Goal: Information Seeking & Learning: Find specific page/section

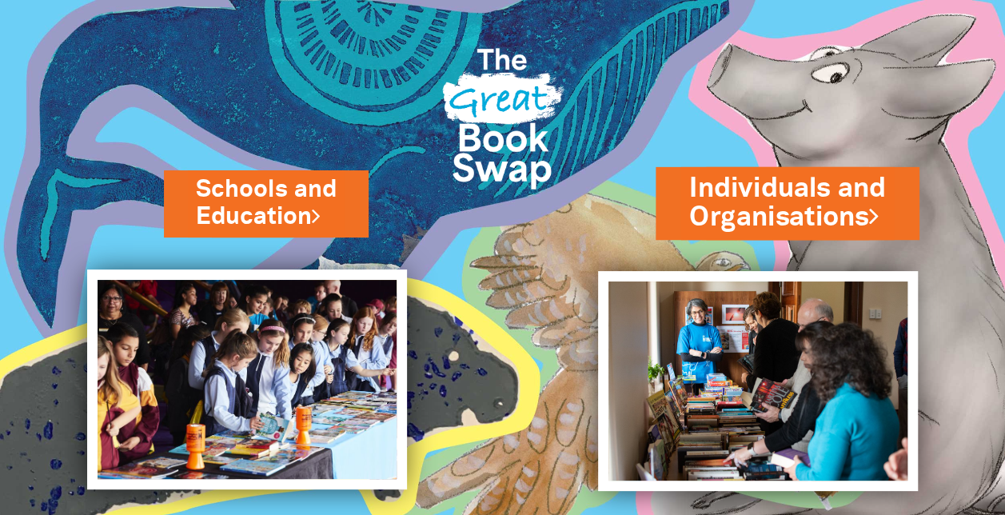
click at [772, 183] on link "Individuals and Organisations" at bounding box center [787, 203] width 197 height 67
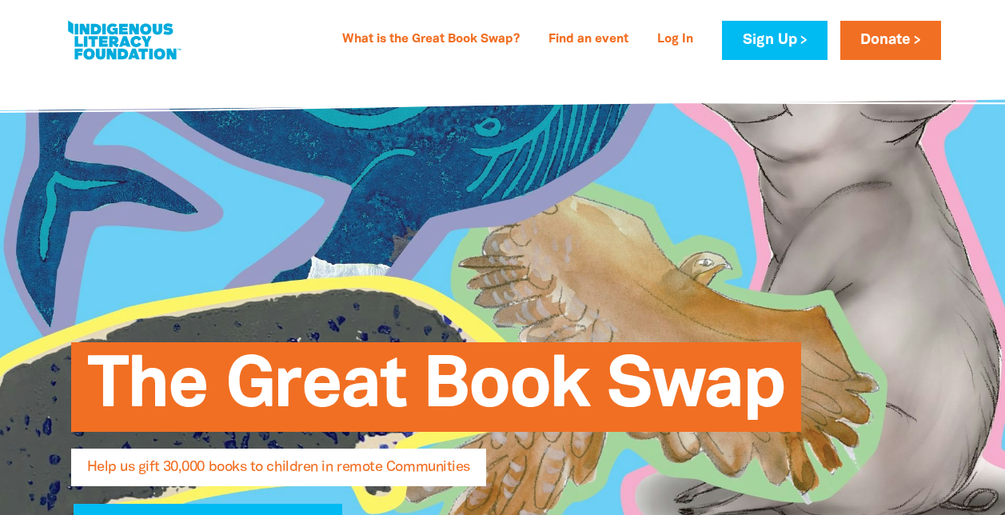
select select "AU"
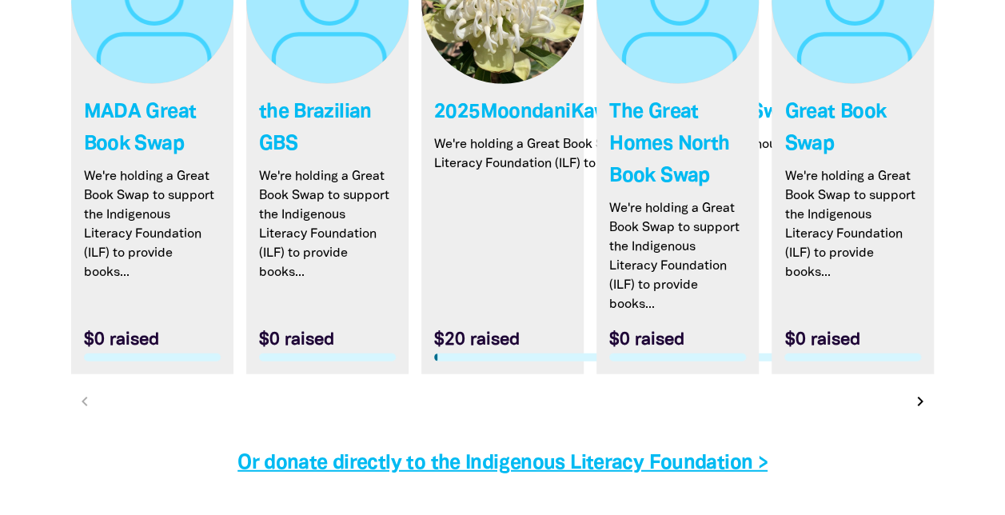
scroll to position [4879, 0]
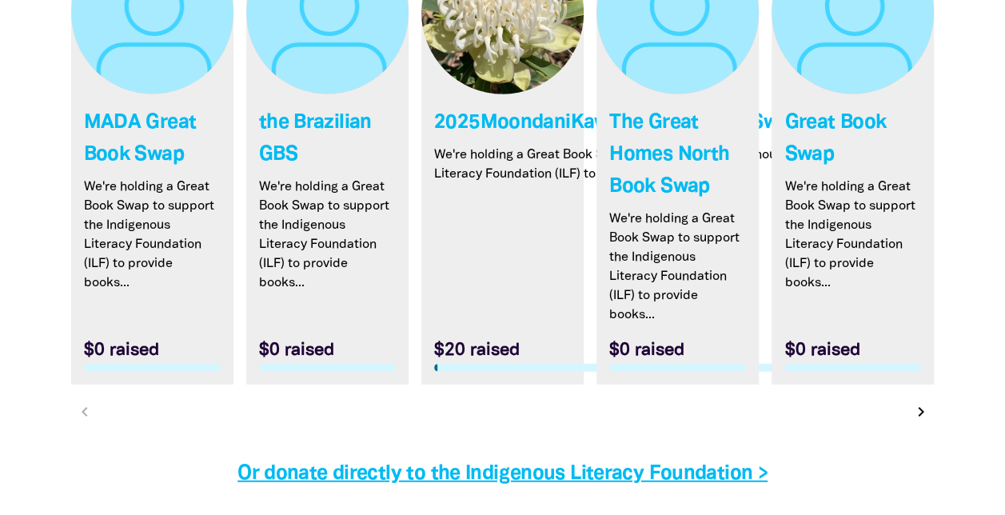
click at [919, 402] on icon "chevron_right" at bounding box center [921, 411] width 19 height 19
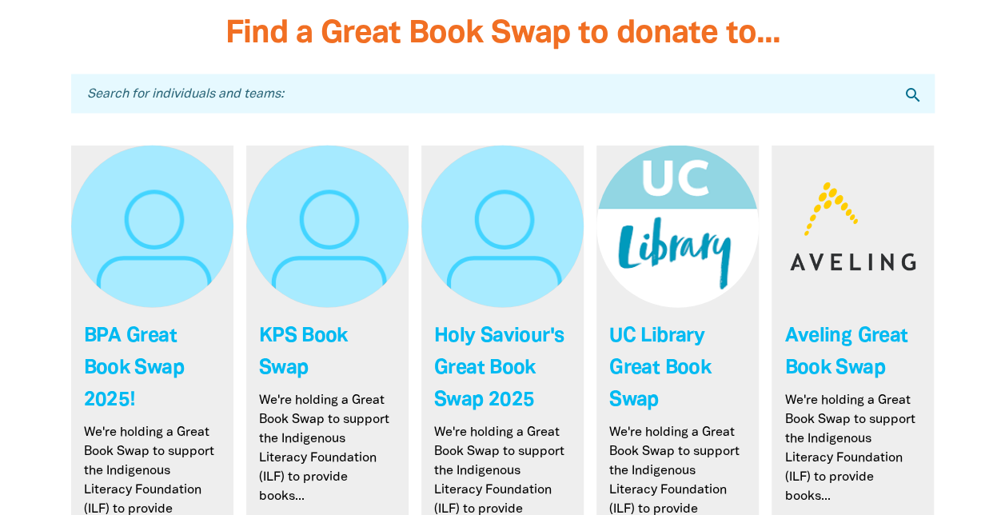
scroll to position [4735, 0]
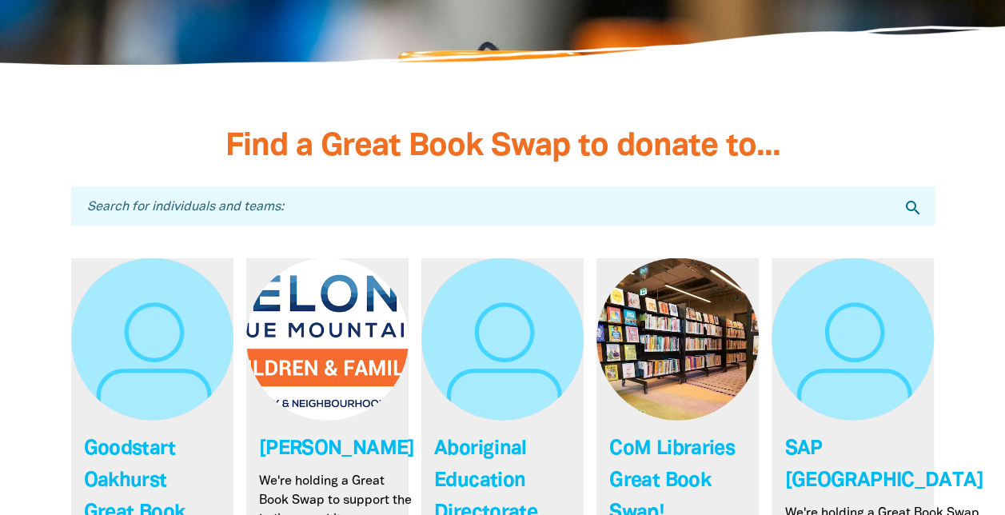
scroll to position [4404, 0]
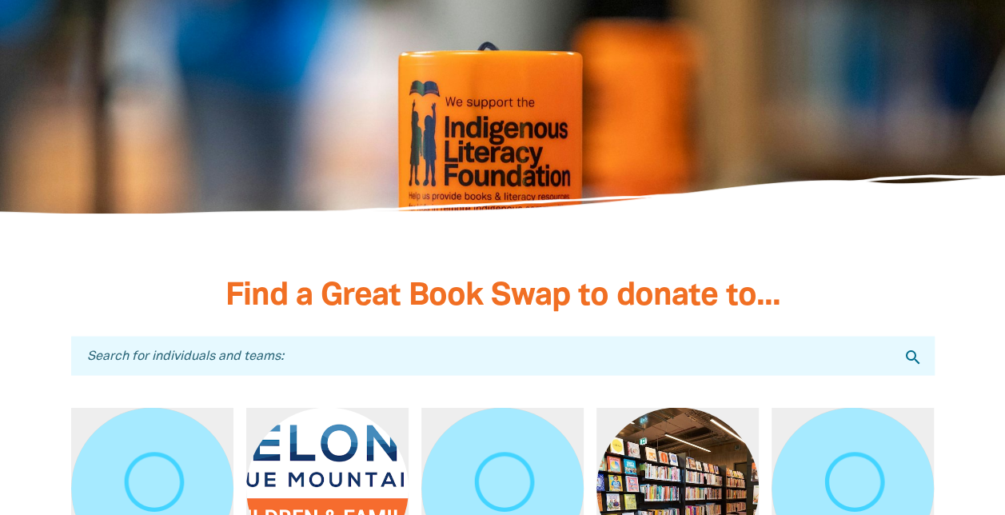
click at [491, 336] on input "Search for individuals and teams:" at bounding box center [503, 355] width 864 height 39
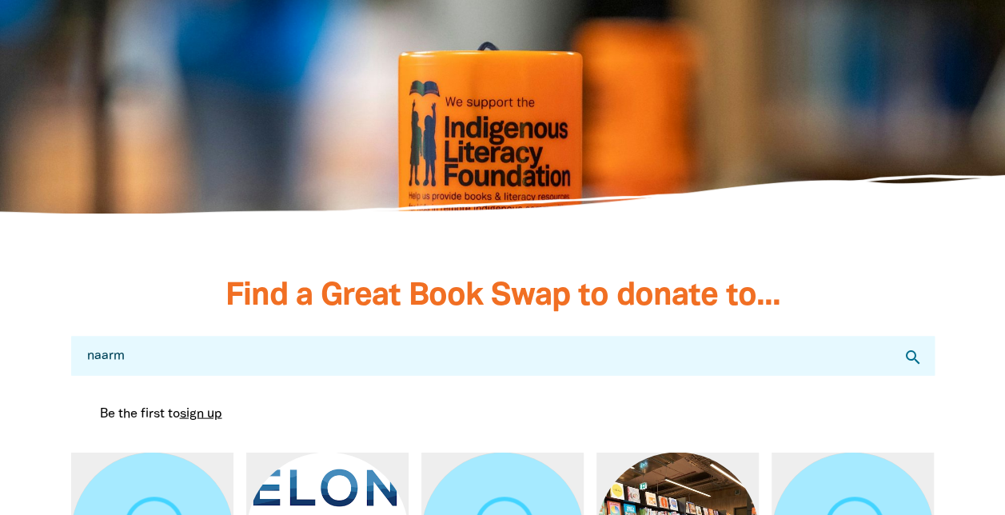
type input "naarm"
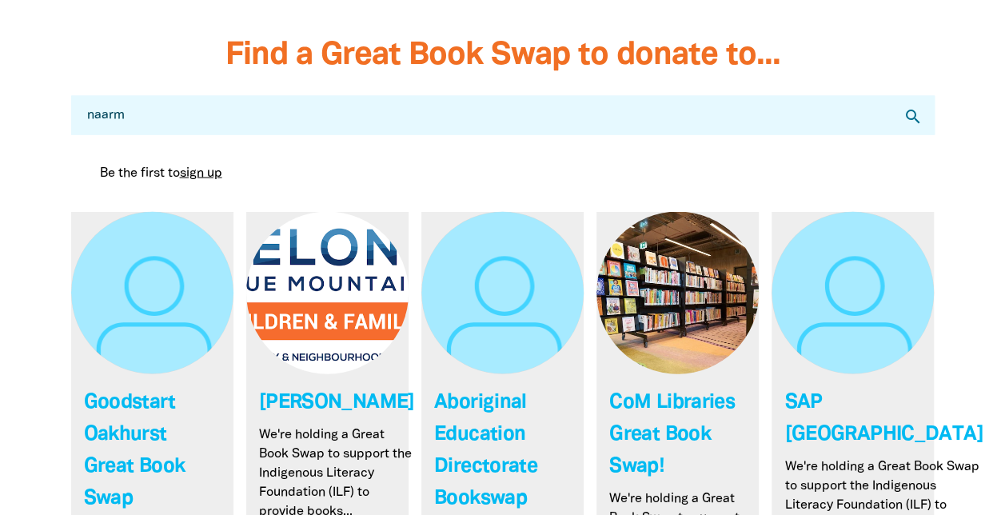
scroll to position [4564, 0]
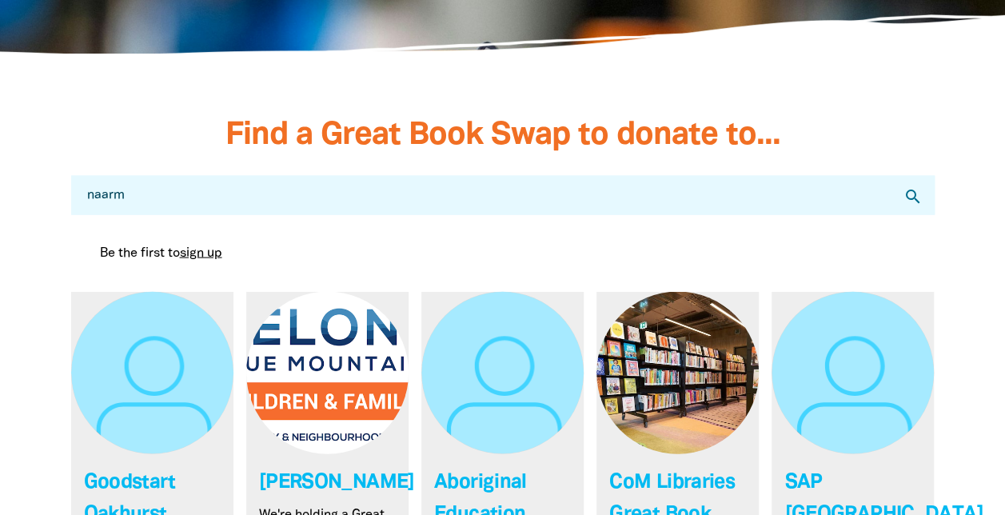
click at [913, 187] on icon "search" at bounding box center [913, 196] width 19 height 19
drag, startPoint x: 288, startPoint y: 118, endPoint x: 51, endPoint y: 120, distance: 236.7
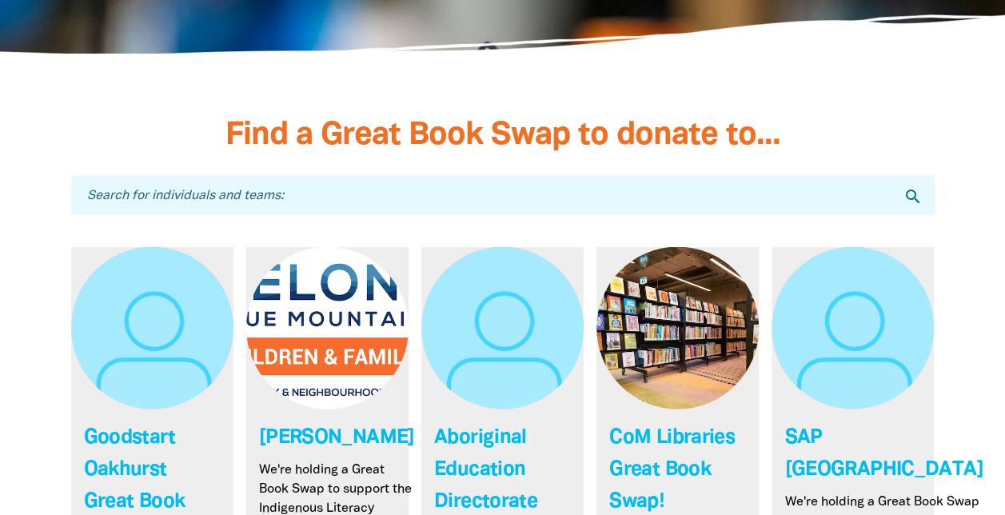
paste input "naarm ngarrgu library"
type input "naarm ngarrgu library"
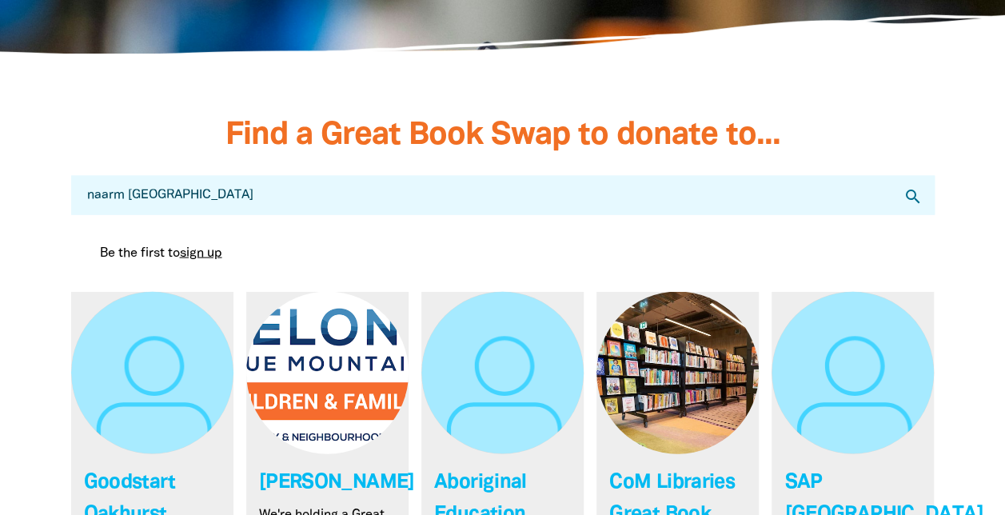
drag, startPoint x: 258, startPoint y: 120, endPoint x: 0, endPoint y: 93, distance: 259.8
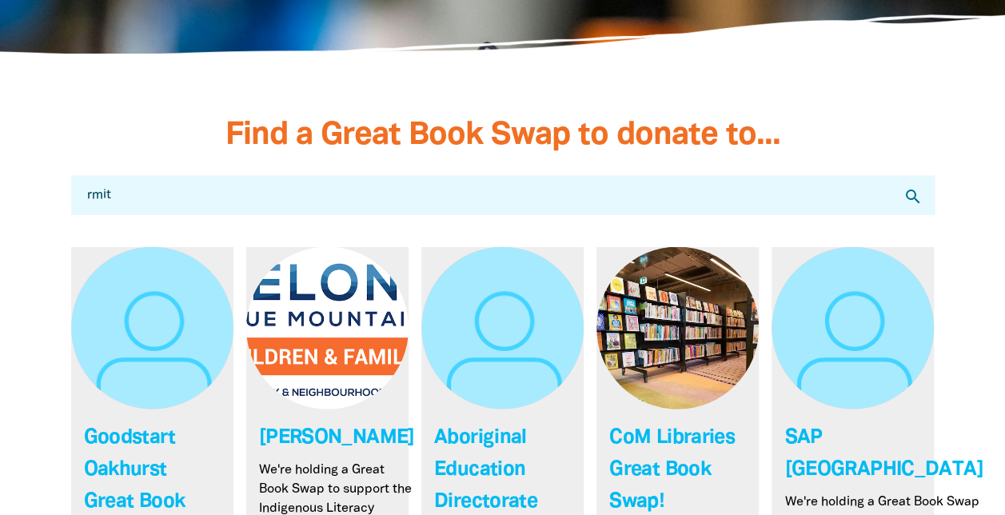
type input "rmit"
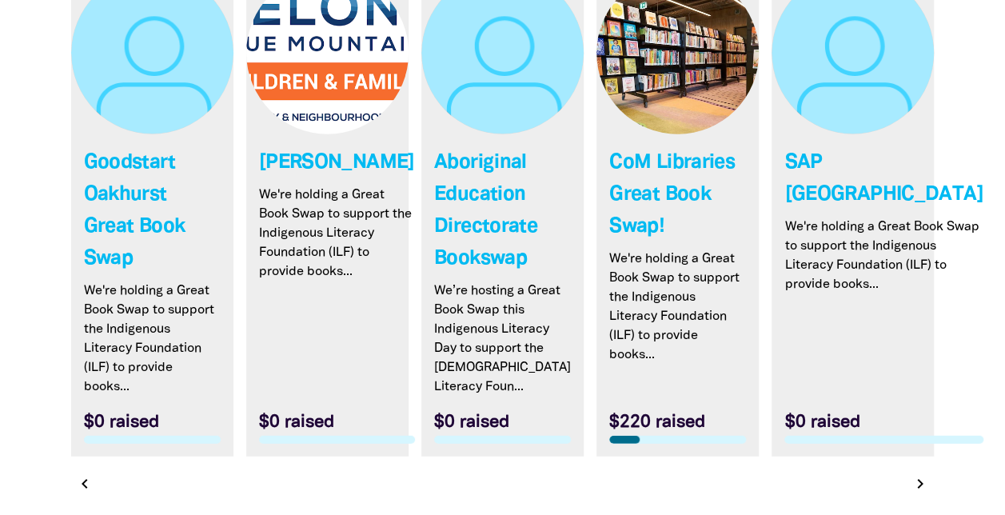
scroll to position [4883, 0]
click at [925, 474] on icon "chevron_right" at bounding box center [921, 483] width 19 height 19
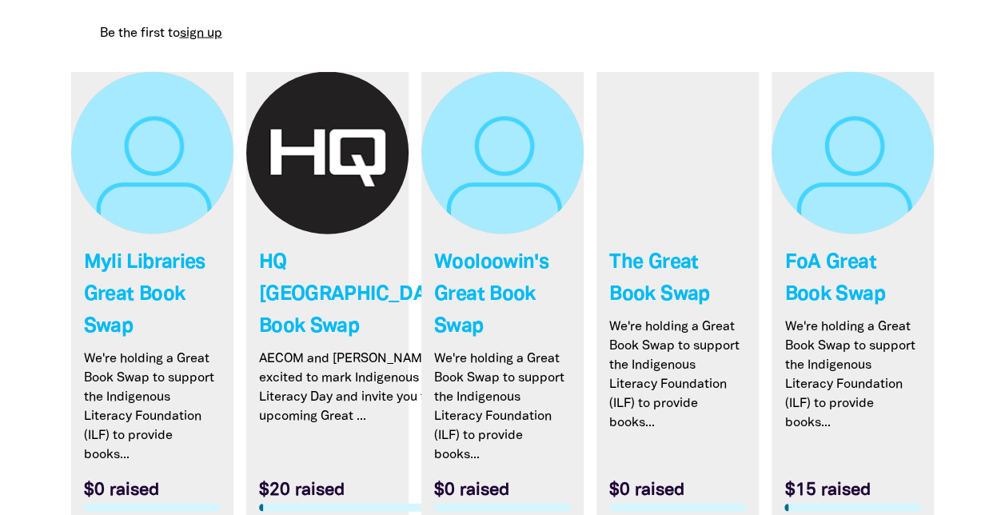
scroll to position [4780, 0]
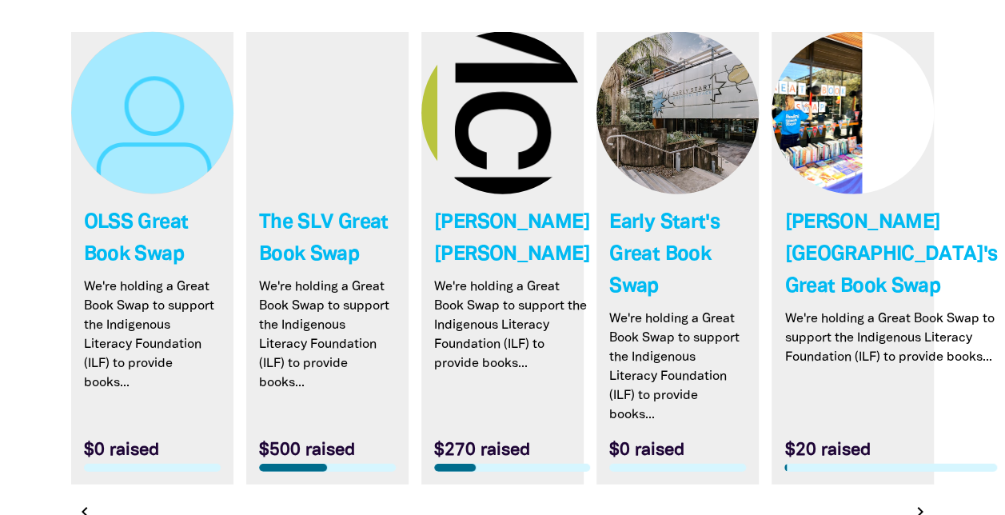
scroll to position [4848, 0]
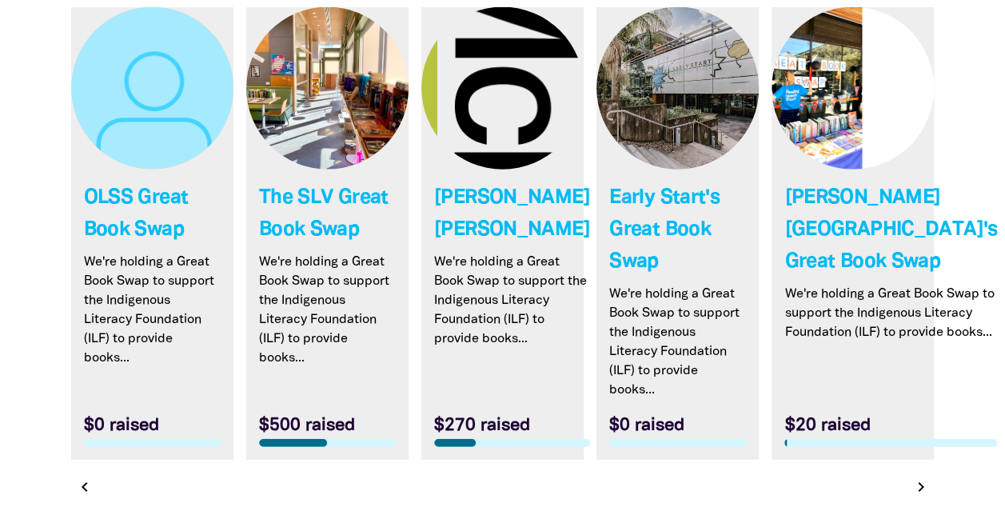
click at [920, 477] on icon "chevron_right" at bounding box center [921, 486] width 19 height 19
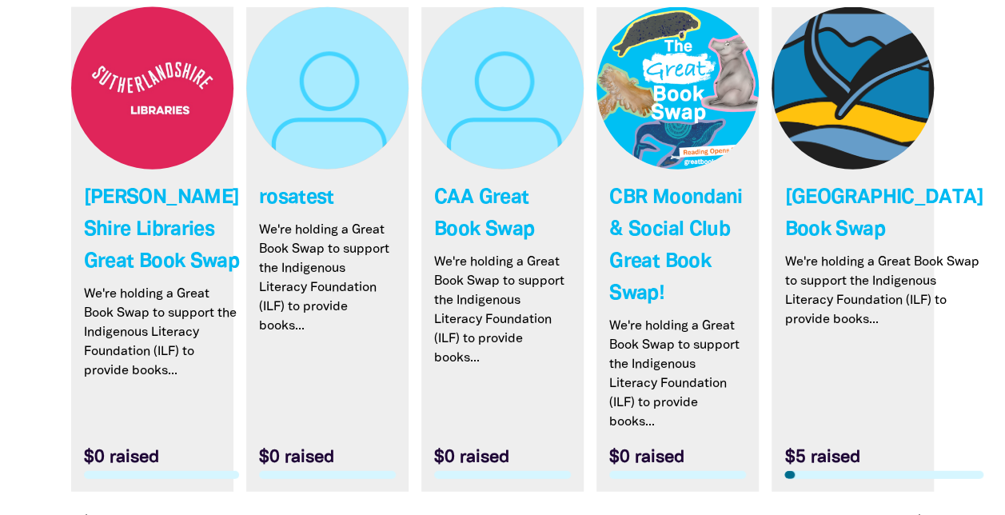
click at [921, 509] on icon "chevron_right" at bounding box center [921, 518] width 19 height 19
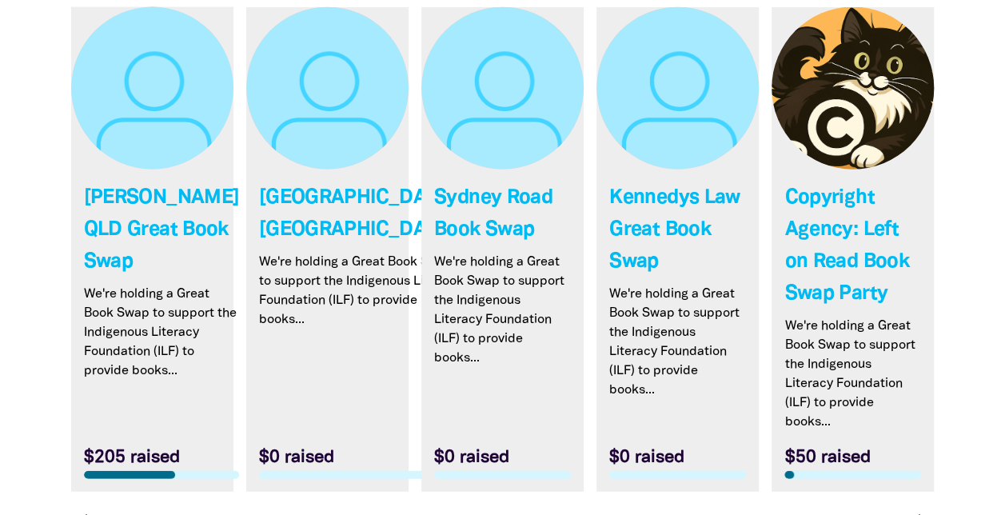
click at [929, 509] on icon "chevron_right" at bounding box center [921, 518] width 19 height 19
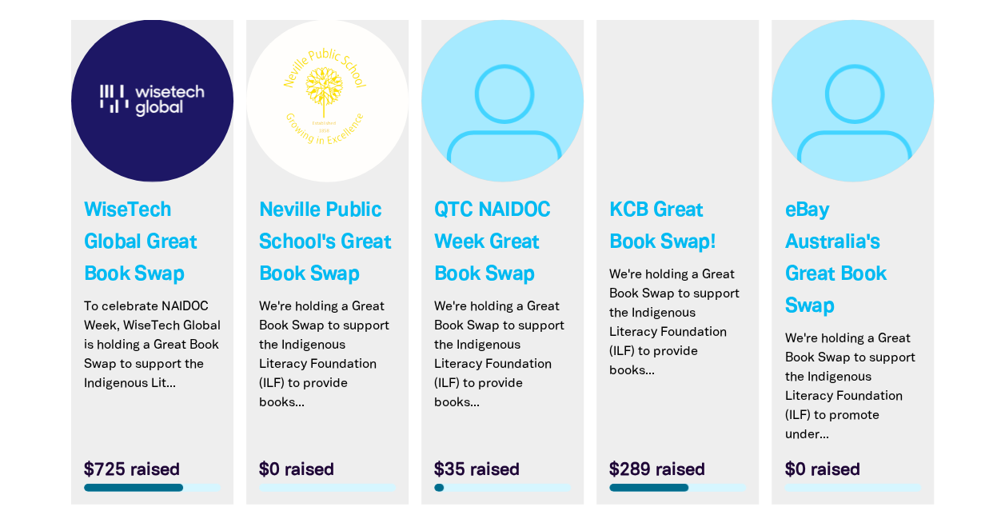
scroll to position [4928, 0]
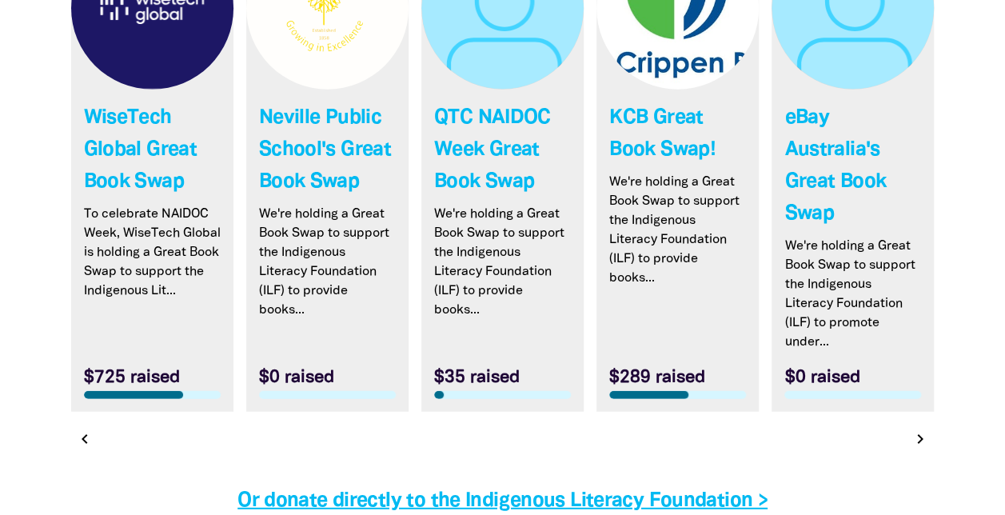
click at [919, 425] on div "chevron_left chevron_right" at bounding box center [503, 439] width 864 height 29
click at [919, 429] on icon "chevron_right" at bounding box center [921, 438] width 19 height 19
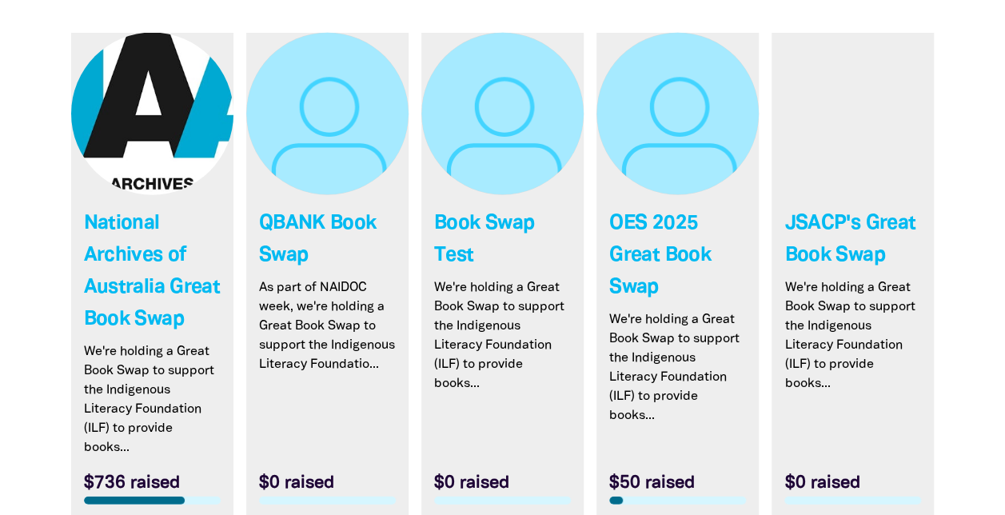
scroll to position [4848, 0]
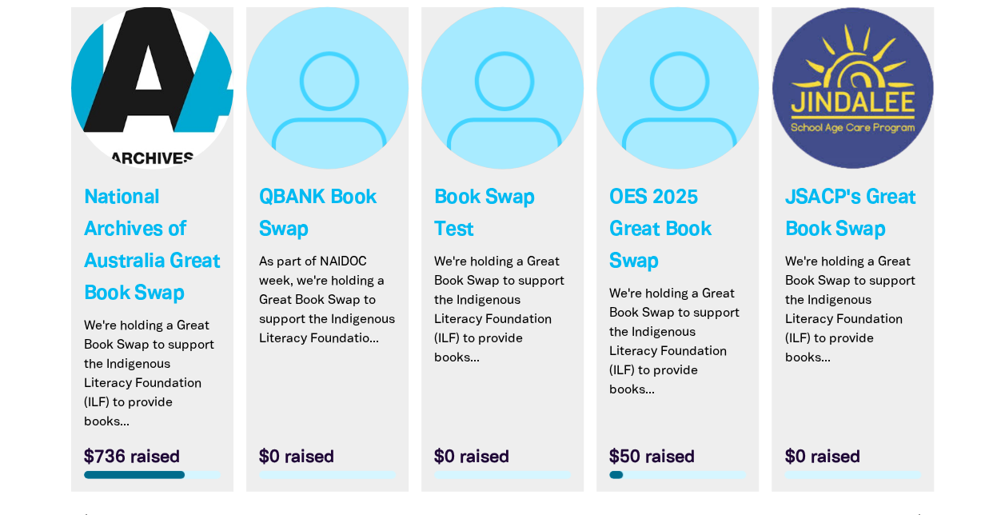
click at [921, 509] on icon "chevron_right" at bounding box center [921, 518] width 19 height 19
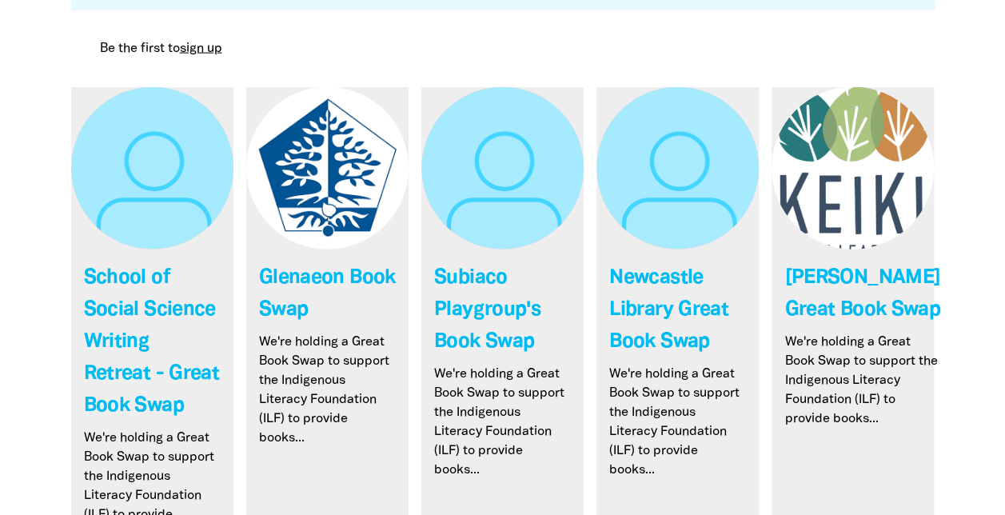
scroll to position [4928, 0]
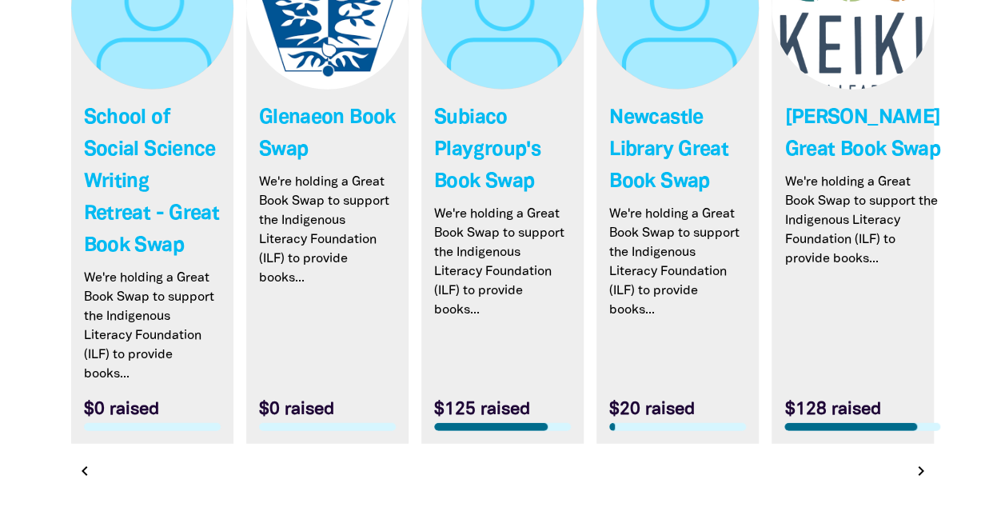
click at [920, 461] on icon "chevron_right" at bounding box center [921, 470] width 19 height 19
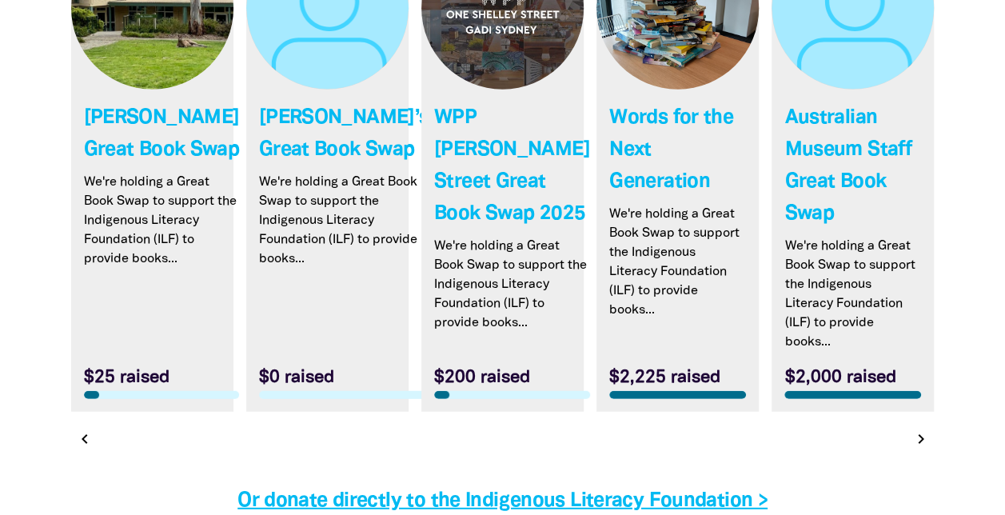
click at [919, 429] on icon "chevron_right" at bounding box center [921, 438] width 19 height 19
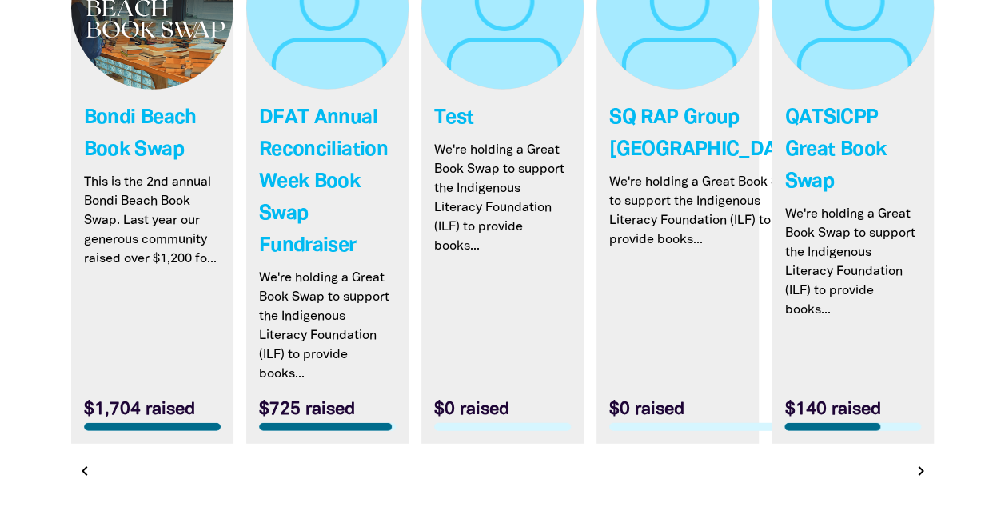
click at [916, 461] on icon "chevron_right" at bounding box center [921, 470] width 19 height 19
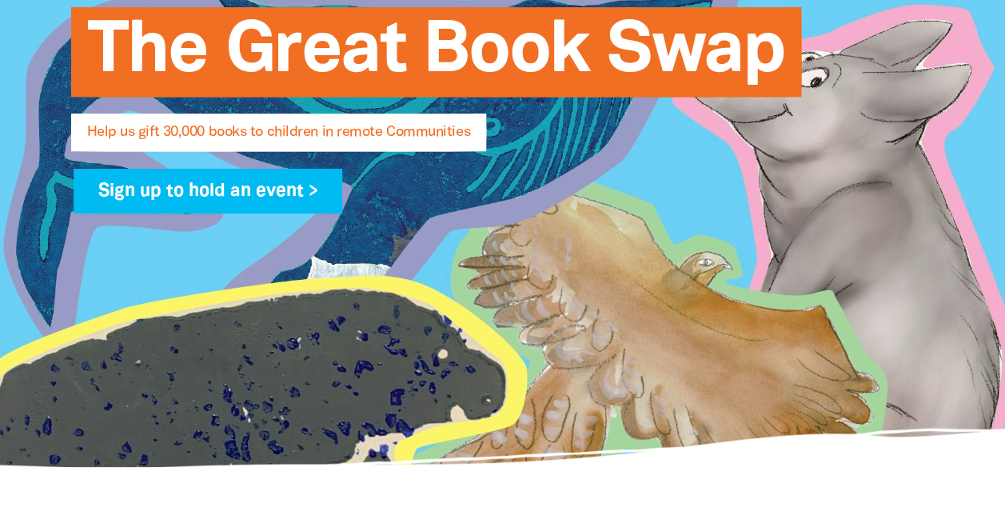
scroll to position [0, 0]
